Goal: Task Accomplishment & Management: Use online tool/utility

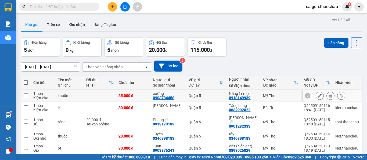
click at [327, 97] on button at bounding box center [331, 95] width 8 height 9
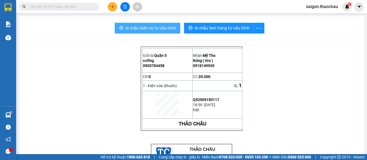
drag, startPoint x: 162, startPoint y: 28, endPoint x: 182, endPoint y: 34, distance: 20.3
click at [162, 28] on span "In mẫu biên lai tự cấu hình" at bounding box center [150, 28] width 51 height 7
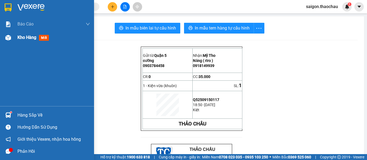
drag, startPoint x: 26, startPoint y: 38, endPoint x: 90, endPoint y: 43, distance: 63.9
click at [26, 38] on span "Kho hàng" at bounding box center [26, 37] width 19 height 5
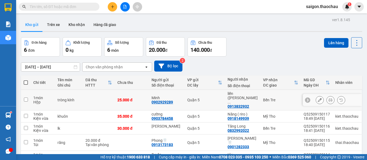
click at [327, 96] on button at bounding box center [331, 100] width 8 height 9
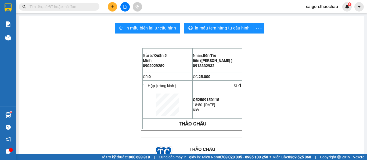
click at [167, 31] on span "In mẫu biên lai tự cấu hình" at bounding box center [150, 28] width 51 height 7
click at [153, 33] on button "In mẫu biên lai tự cấu hình" at bounding box center [148, 28] width 66 height 11
drag, startPoint x: 154, startPoint y: 32, endPoint x: 18, endPoint y: 42, distance: 136.8
click at [18, 42] on main "In mẫu biên lai tự cấu hình In mẫu tem hàng tự cấu hình Gửi từ: Quận 5 Minh 0…" at bounding box center [183, 77] width 367 height 154
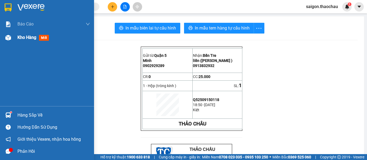
click at [9, 37] on img at bounding box center [8, 38] width 6 height 6
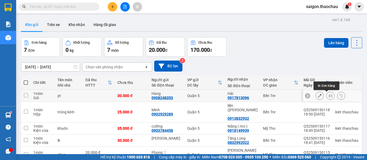
click at [329, 96] on icon at bounding box center [331, 96] width 4 height 4
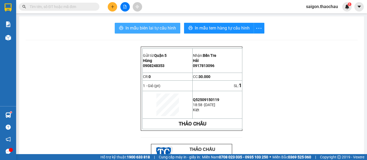
click at [153, 27] on span "In mẫu biên lai tự cấu hình" at bounding box center [150, 28] width 51 height 7
